Goal: Task Accomplishment & Management: Use online tool/utility

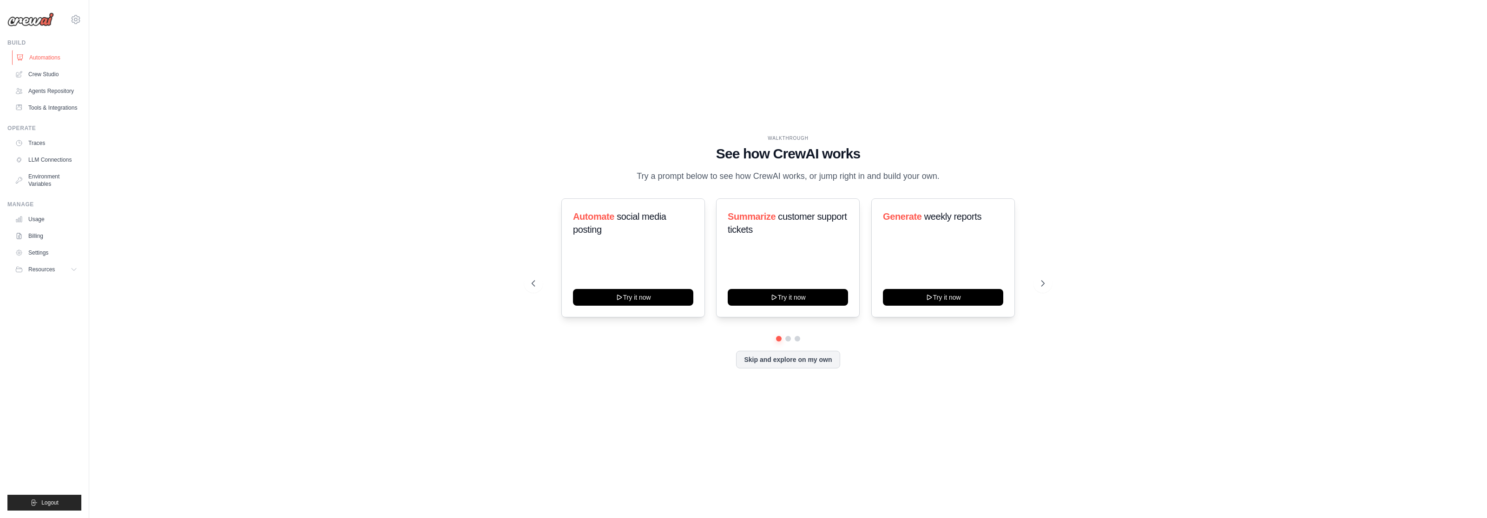
click at [38, 56] on link "Automations" at bounding box center [47, 57] width 70 height 15
click at [79, 11] on div "icaro.belem-ext@ab-inbev.com AB InBev - GHQ Your organization Settings" at bounding box center [44, 15] width 74 height 30
click at [79, 14] on icon at bounding box center [75, 19] width 11 height 11
click at [112, 60] on span "AB InBev - GHQ" at bounding box center [115, 57] width 73 height 9
click at [119, 63] on link "AB InBev - GHQ" at bounding box center [115, 57] width 88 height 19
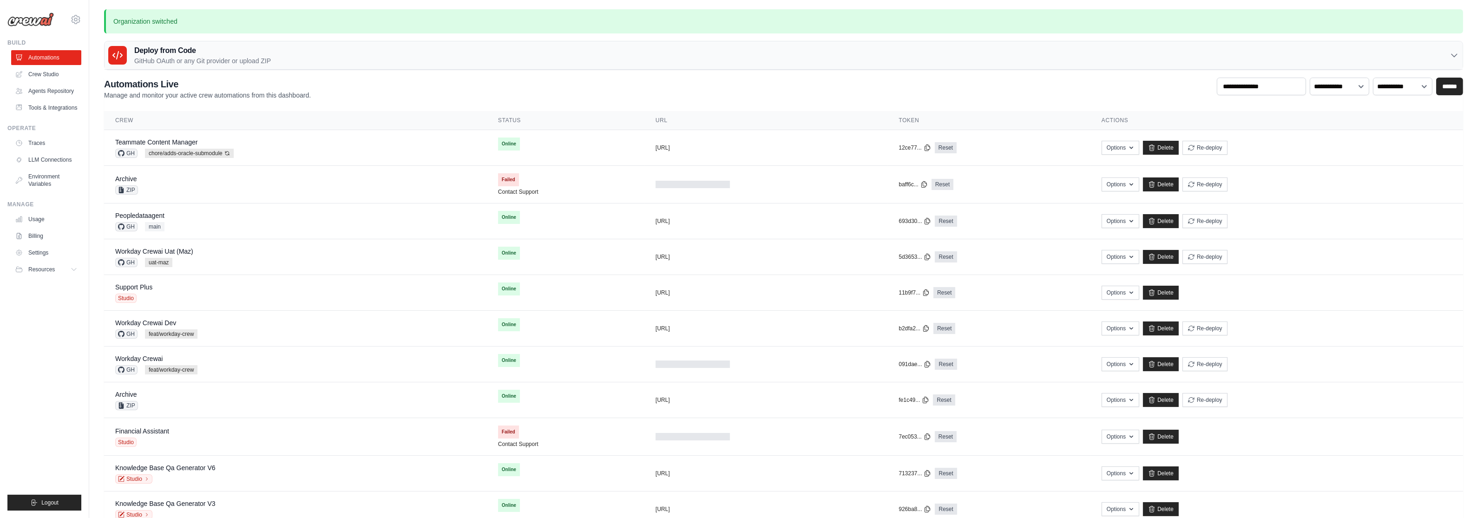
click at [202, 63] on p "GitHub OAuth or any Git provider or upload ZIP" at bounding box center [202, 60] width 137 height 9
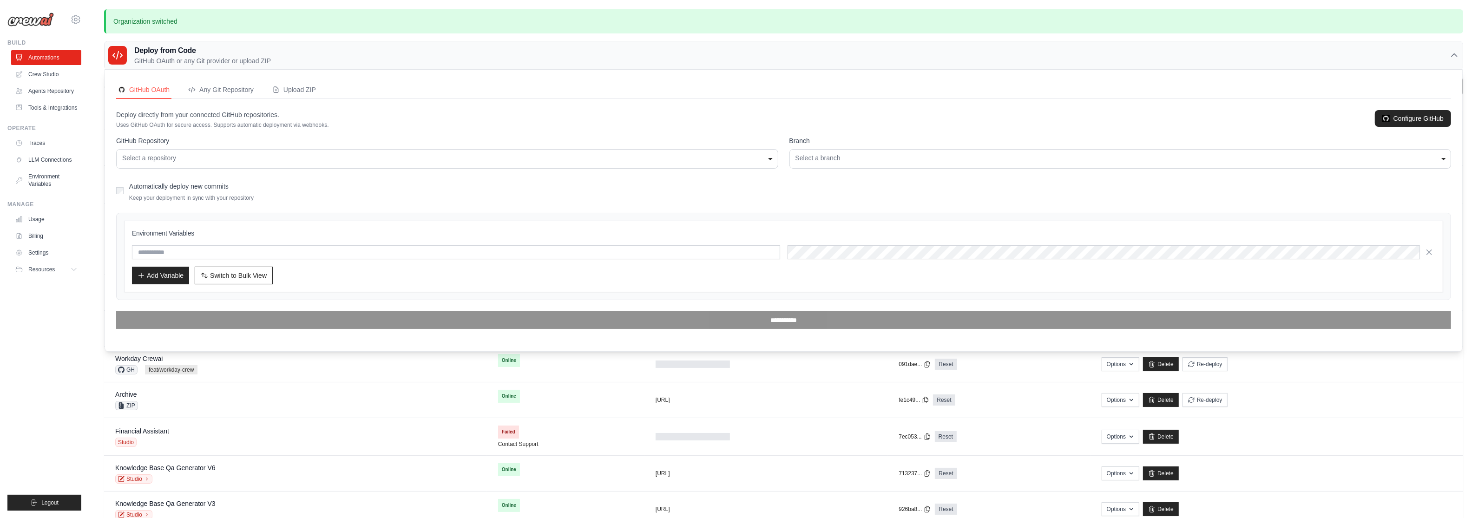
click at [178, 159] on div "Select a repository" at bounding box center [447, 158] width 650 height 10
click at [964, 180] on div "Automatically deploy new commits Keep your deployment in sync with your reposit…" at bounding box center [783, 191] width 1335 height 22
drag, startPoint x: 874, startPoint y: 164, endPoint x: 908, endPoint y: 152, distance: 36.2
click at [874, 165] on div "**********" at bounding box center [1120, 159] width 662 height 20
drag, startPoint x: 367, startPoint y: 193, endPoint x: 361, endPoint y: 195, distance: 6.0
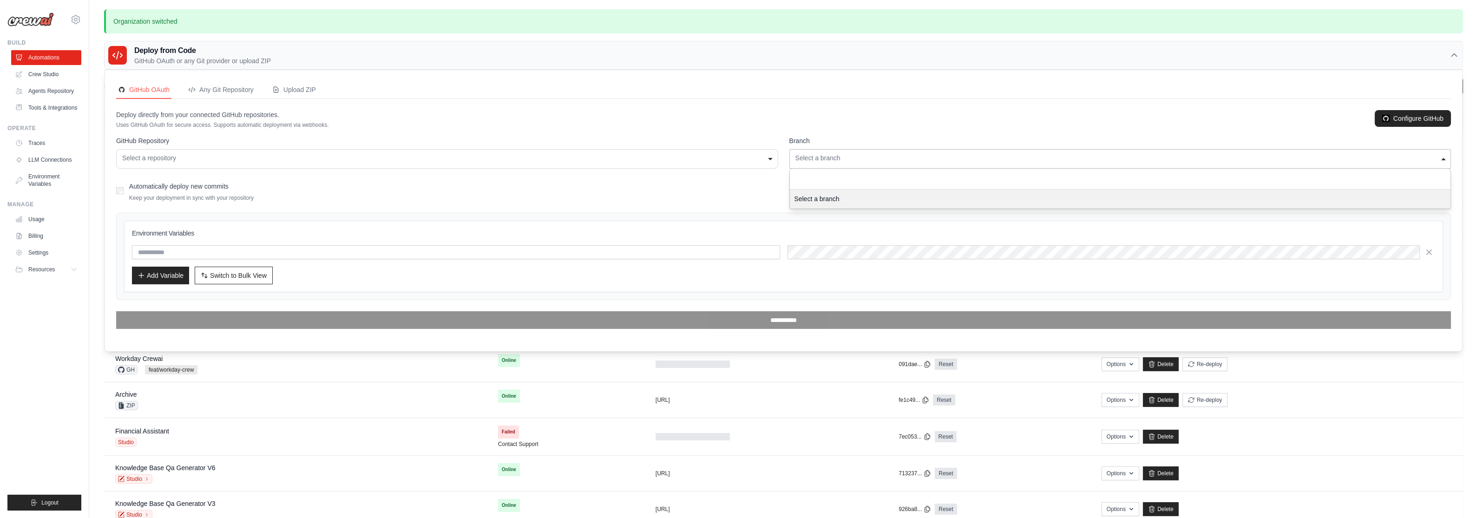
click at [361, 196] on div "Automatically deploy new commits Keep your deployment in sync with your reposit…" at bounding box center [783, 191] width 1335 height 22
click at [840, 166] on div "**********" at bounding box center [1120, 159] width 662 height 20
click at [854, 158] on div "Select a branch" at bounding box center [1120, 158] width 650 height 10
click at [199, 152] on div "**********" at bounding box center [447, 159] width 662 height 20
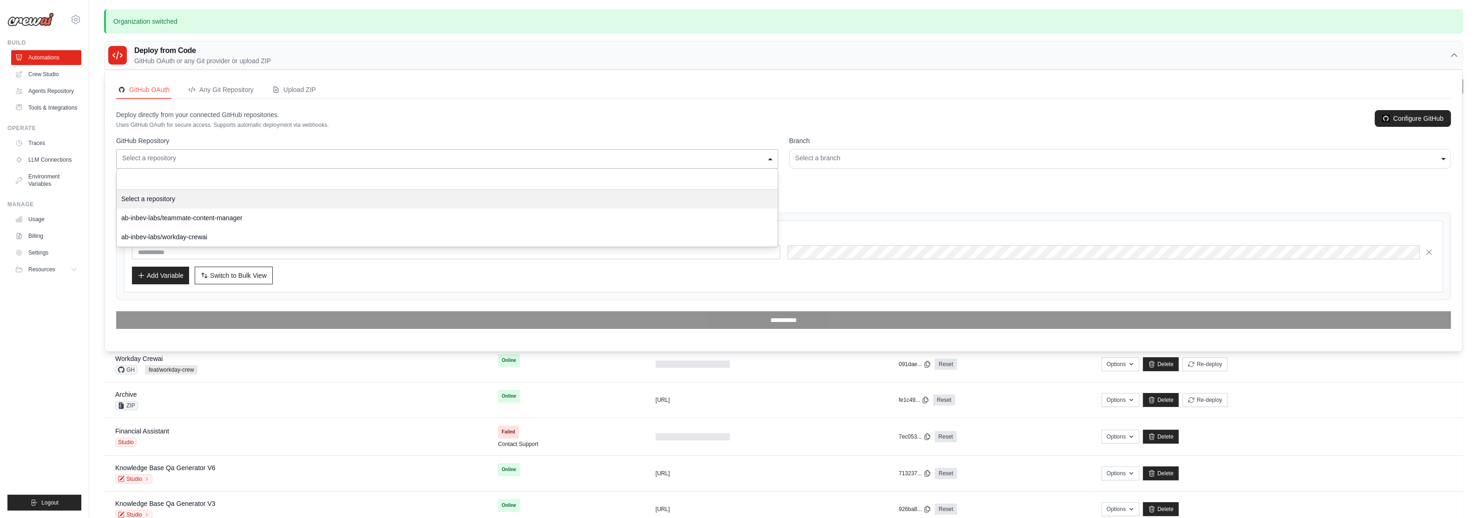
click at [199, 154] on div "Select a repository" at bounding box center [447, 158] width 650 height 10
click at [183, 254] on input "text" at bounding box center [456, 252] width 648 height 14
click at [209, 257] on input "text" at bounding box center [456, 252] width 648 height 14
click at [565, 288] on div "Environment Variables Add Variable Switch to Bulk View Switch to Table View" at bounding box center [783, 257] width 1319 height 72
click at [211, 270] on button "Switch to Bulk View Switch to Table View" at bounding box center [234, 276] width 78 height 18
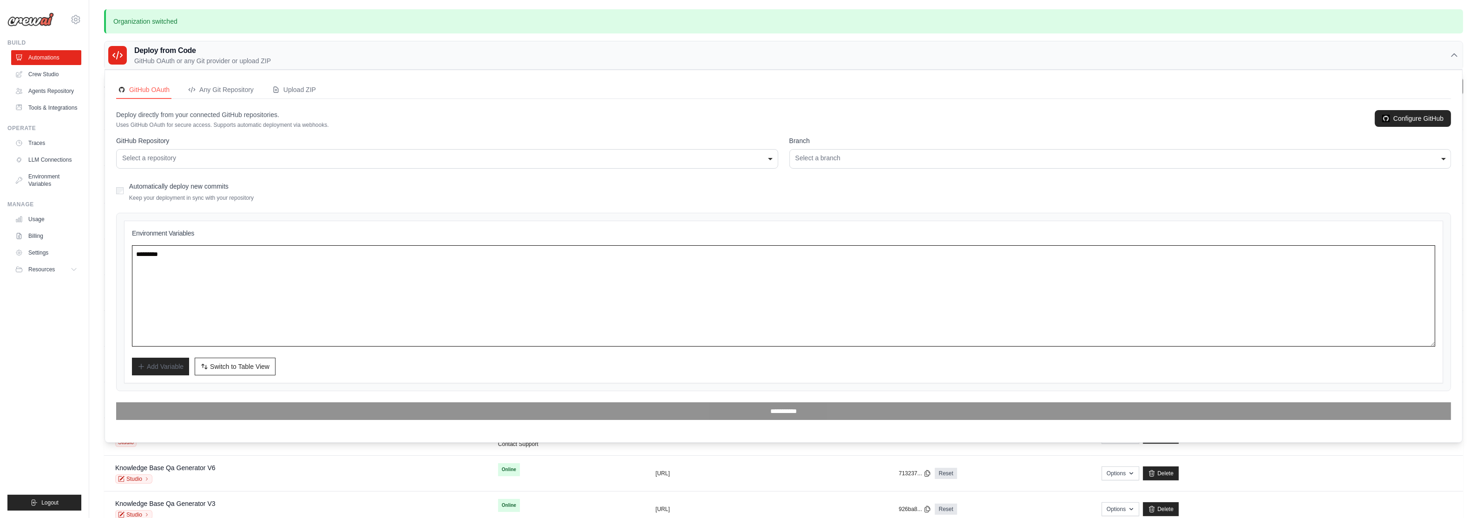
click at [198, 263] on textarea at bounding box center [783, 295] width 1303 height 101
drag, startPoint x: 221, startPoint y: 258, endPoint x: 112, endPoint y: 253, distance: 109.3
click at [133, 254] on textarea at bounding box center [783, 295] width 1303 height 101
click at [163, 256] on textarea at bounding box center [783, 295] width 1303 height 101
click at [243, 263] on textarea at bounding box center [783, 295] width 1303 height 101
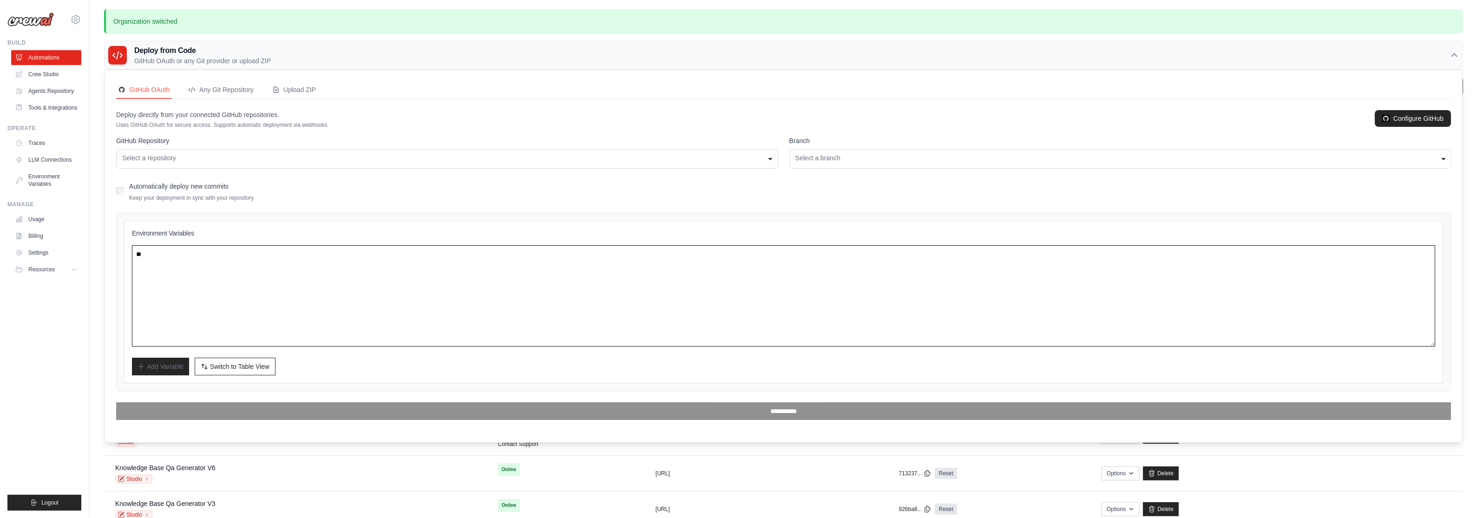
type textarea "*"
click at [229, 368] on span "Switch to Table View" at bounding box center [239, 365] width 59 height 9
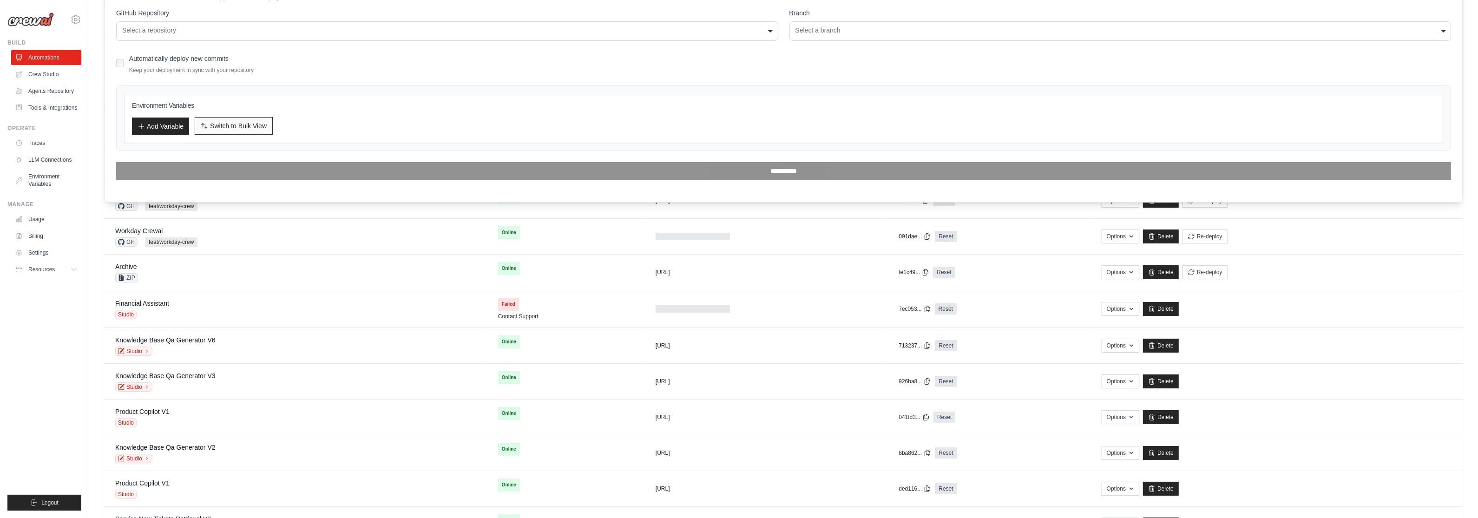
scroll to position [33, 0]
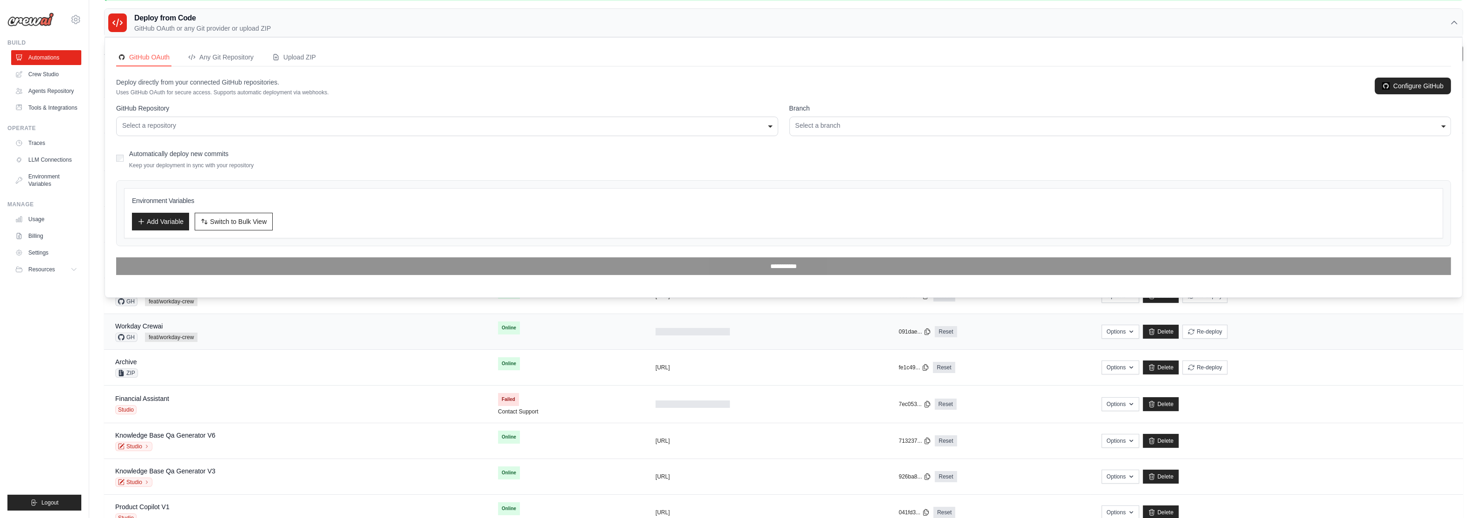
click at [184, 326] on div "Workday Crewai" at bounding box center [156, 325] width 82 height 9
